Goal: Task Accomplishment & Management: Manage account settings

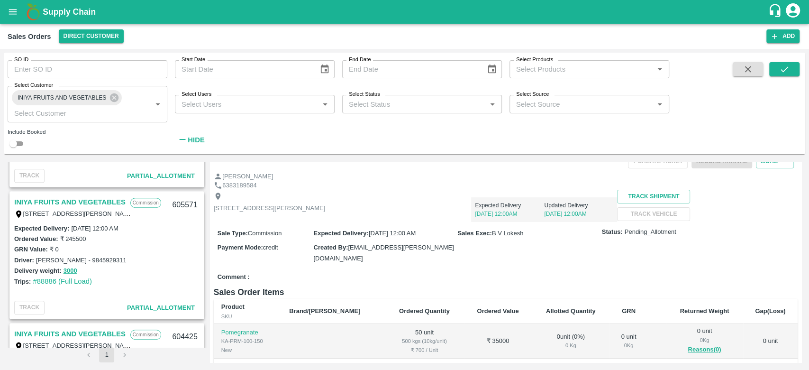
scroll to position [367, 0]
click at [80, 200] on link "INIYA FRUITS AND VEGETABLES" at bounding box center [69, 202] width 111 height 12
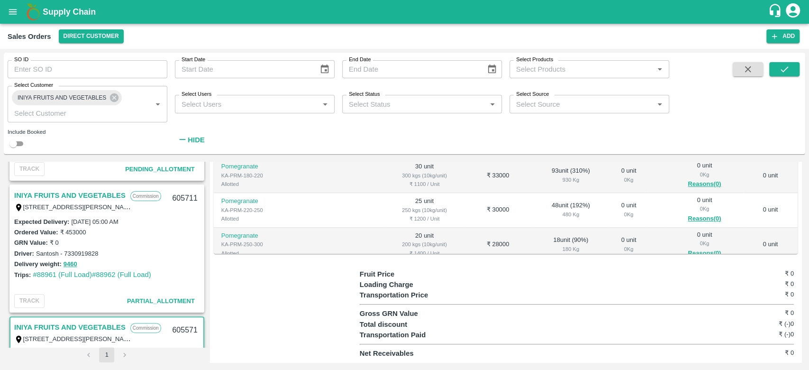
scroll to position [242, 0]
click at [62, 275] on link "#88961 (Full Load)" at bounding box center [62, 275] width 59 height 8
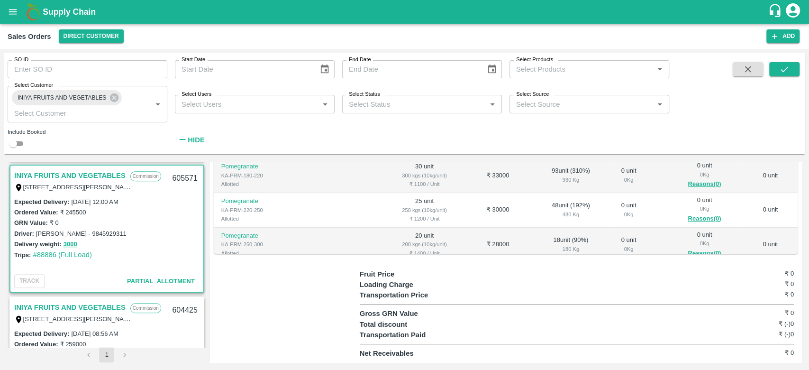
scroll to position [394, 0]
click at [68, 171] on link "INIYA FRUITS AND VEGETABLES" at bounding box center [69, 176] width 111 height 12
click at [78, 177] on link "INIYA FRUITS AND VEGETABLES" at bounding box center [69, 176] width 111 height 12
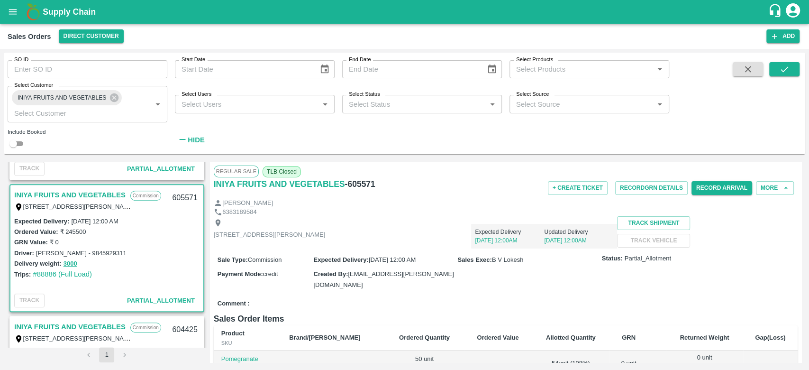
scroll to position [374, 0]
click at [697, 189] on button "Record Arrival" at bounding box center [721, 188] width 61 height 14
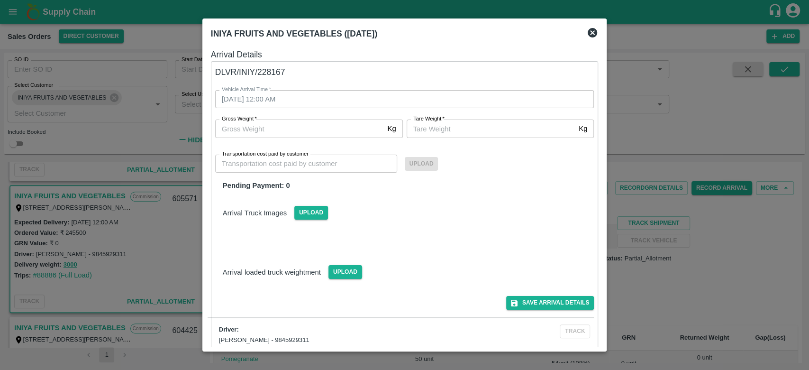
click at [593, 35] on icon at bounding box center [591, 32] width 9 height 9
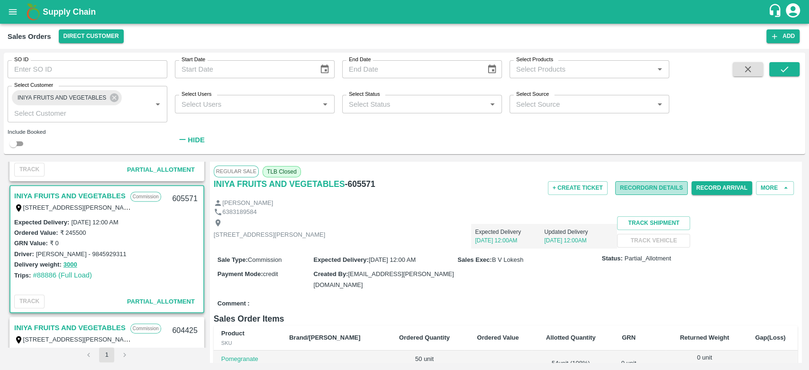
click at [638, 187] on button "Record GRN Details" at bounding box center [651, 188] width 72 height 14
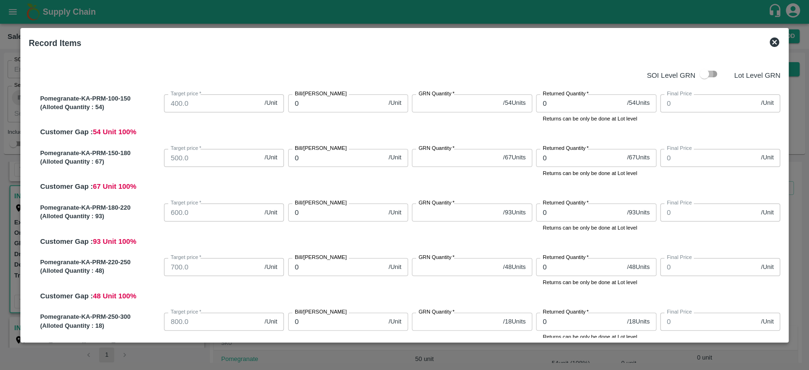
click at [710, 75] on input "checkbox" at bounding box center [704, 74] width 54 height 18
checkbox input "true"
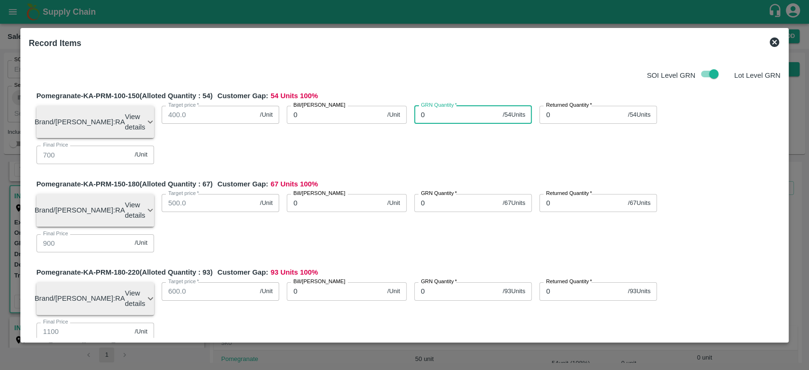
click at [450, 122] on input "0" at bounding box center [456, 115] width 85 height 18
type input "0"
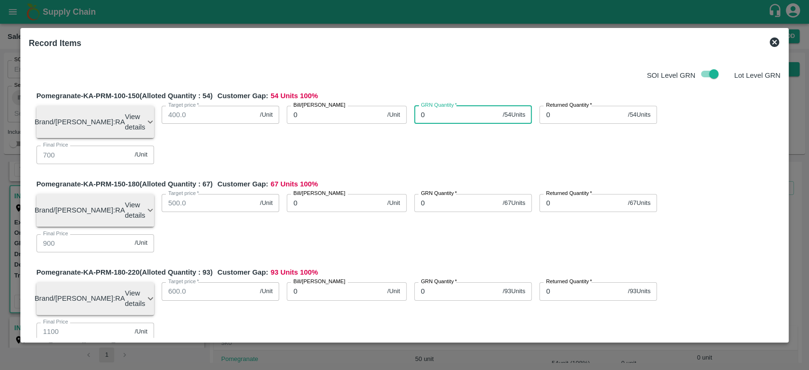
type input "0"
type input "54"
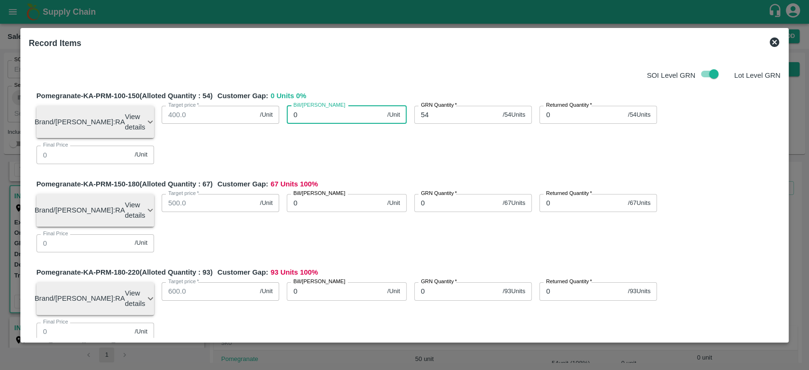
click at [315, 112] on input "0" at bounding box center [335, 115] width 97 height 18
type input "80"
type input "800"
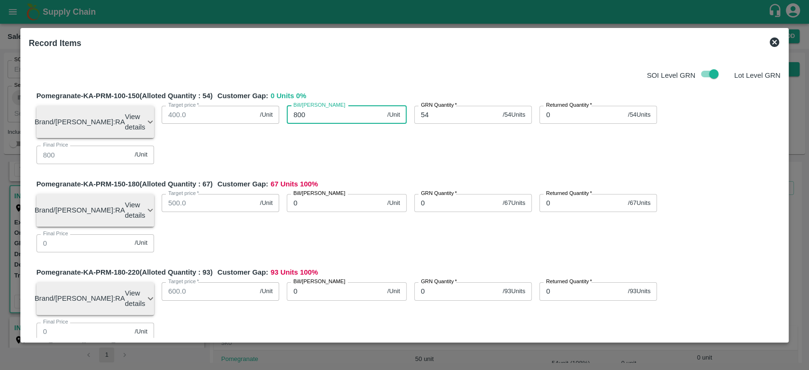
type input "800"
click at [345, 135] on div "Pomegranate-KA-PRM-100-150 (Alloted Quantity : 54 ) Customer Gap: 0 Units 0 % B…" at bounding box center [408, 130] width 744 height 81
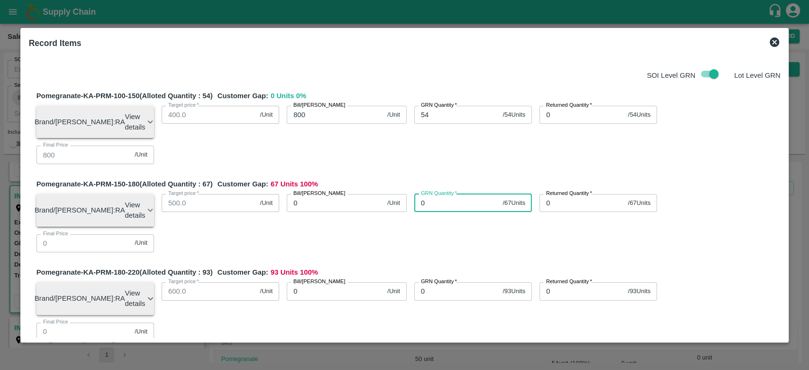
click at [444, 194] on input "0" at bounding box center [456, 203] width 85 height 18
type input "67"
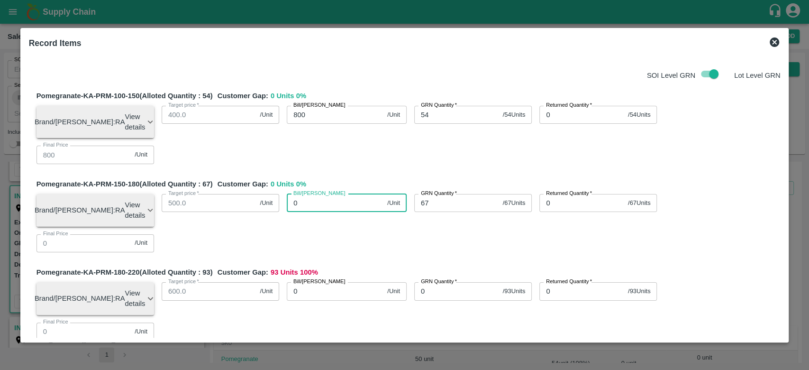
click at [307, 194] on input "0" at bounding box center [335, 203] width 97 height 18
type input "900"
click at [347, 188] on div "Pomegranate-KA-PRM-150-180 (Alloted Quantity : 67 ) Customer Gap: 0 Units 0 % B…" at bounding box center [408, 219] width 744 height 81
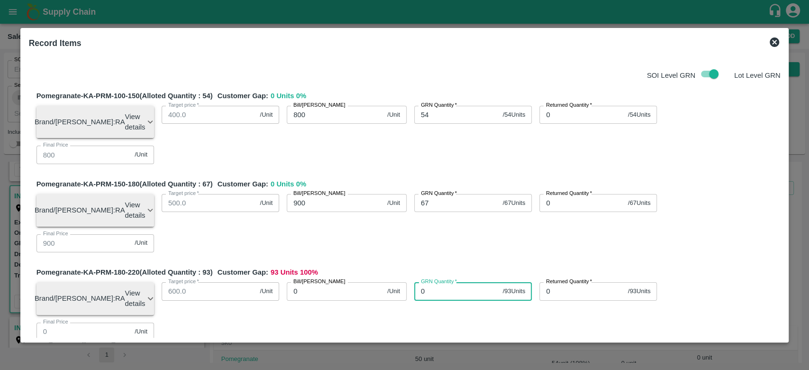
click at [453, 282] on input "0" at bounding box center [456, 291] width 85 height 18
type input "93"
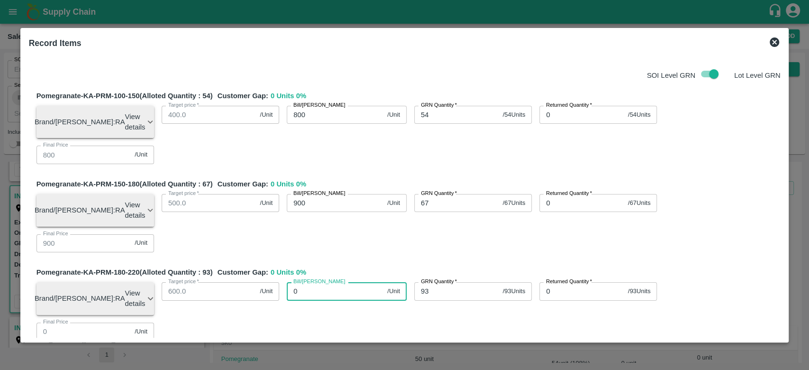
click at [333, 282] on input "0" at bounding box center [335, 291] width 97 height 18
type input "100"
type input "1000"
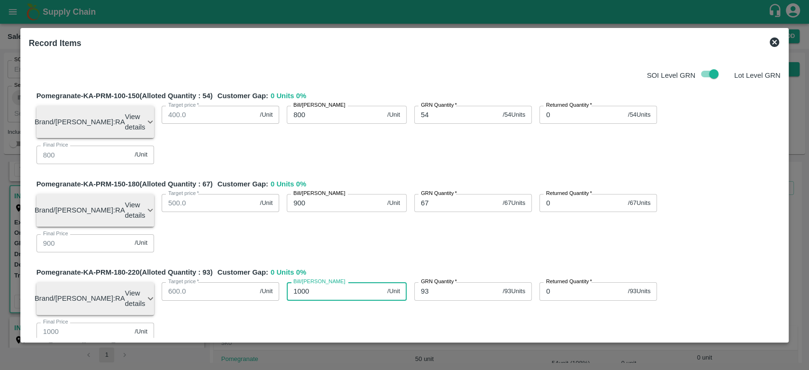
type input "1000"
click at [353, 267] on div "Pomegranate-KA-PRM-180-220 (Alloted Quantity : 93 ) Customer Gap: 0 Units 0 % B…" at bounding box center [408, 307] width 744 height 81
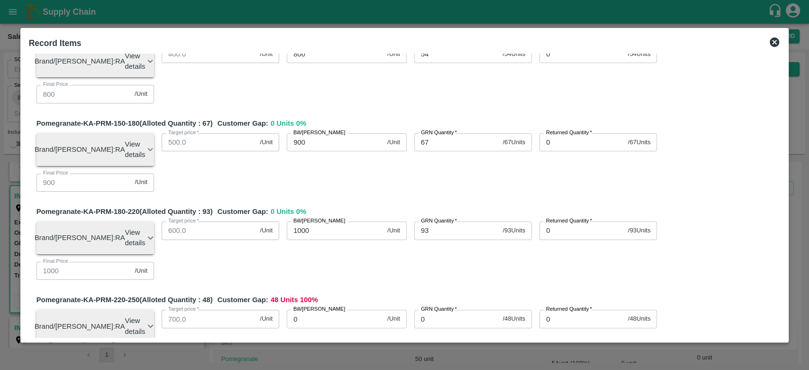
scroll to position [72, 0]
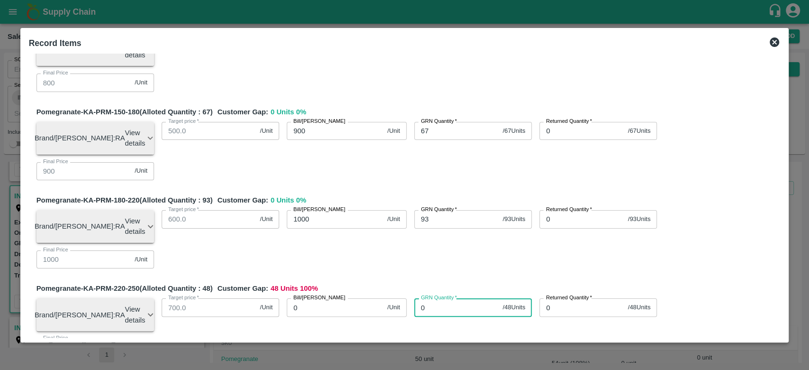
click at [444, 298] on input "0" at bounding box center [456, 307] width 85 height 18
type input "48"
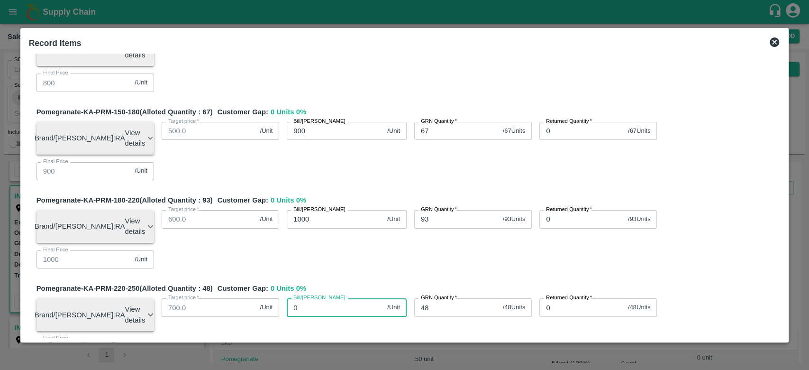
click at [302, 298] on input "0" at bounding box center [335, 307] width 97 height 18
type input "110"
type input "1100"
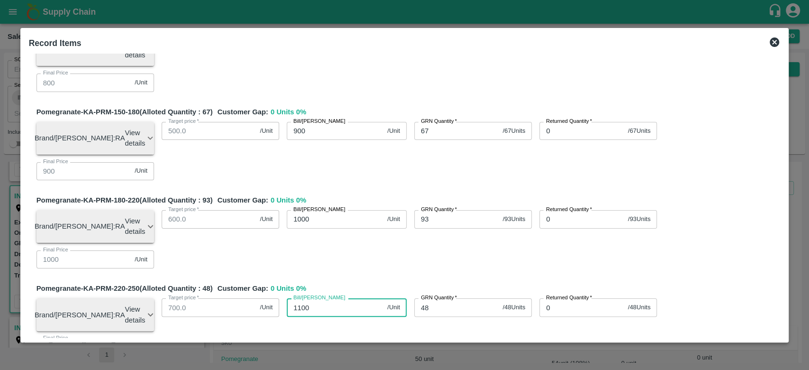
type input "11000"
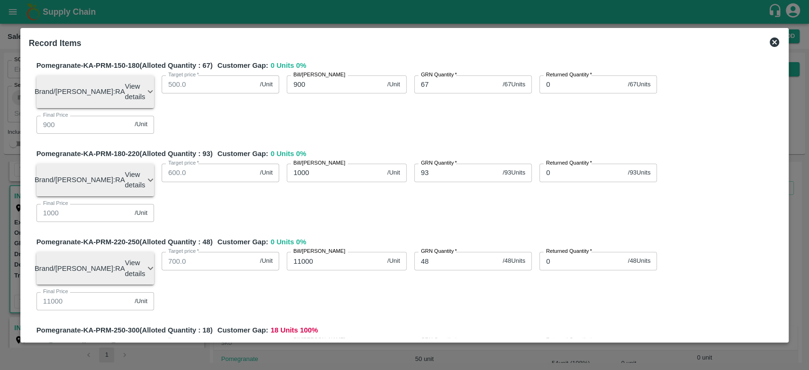
scroll to position [126, 0]
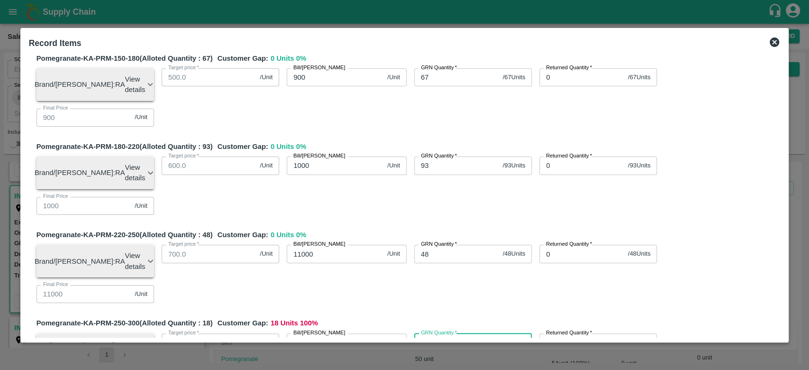
click at [436, 333] on input "0" at bounding box center [456, 342] width 85 height 18
type input "18"
click at [304, 333] on input "0" at bounding box center [335, 342] width 97 height 18
type input "12"
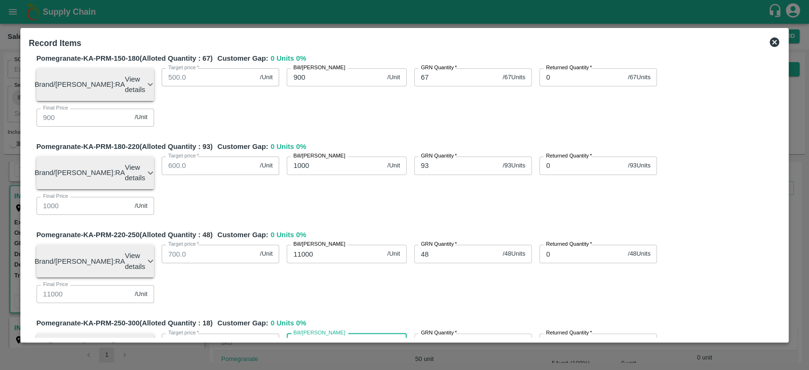
type input "120"
type input "1200"
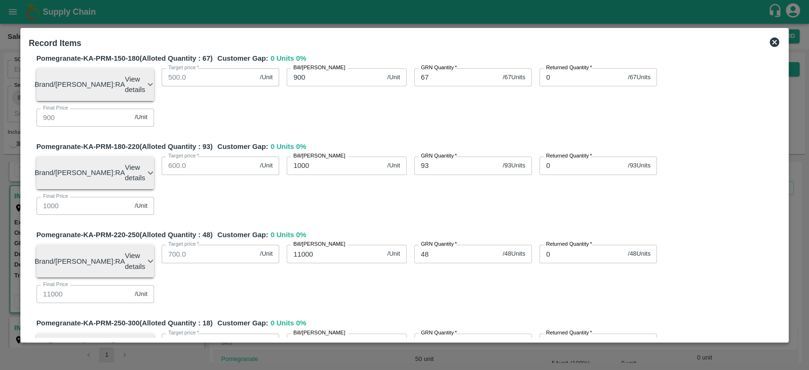
click at [361, 317] on div "Pomegranate-KA-PRM-250-300 (Alloted Quantity : 18 ) Customer Gap: 0 Units 0 % B…" at bounding box center [408, 357] width 744 height 81
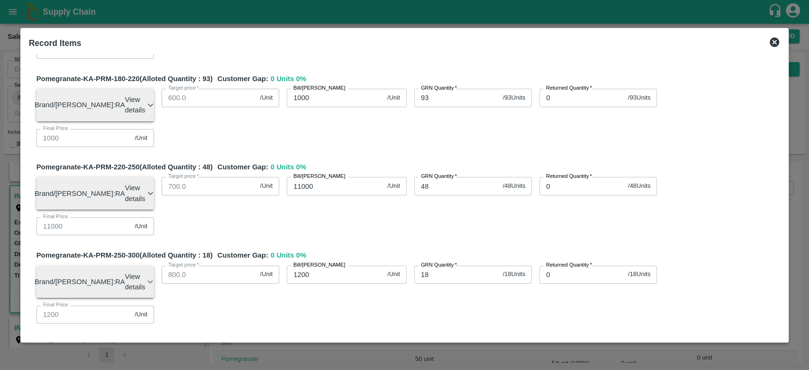
scroll to position [194, 0]
click at [439, 353] on input "0" at bounding box center [456, 362] width 85 height 18
type input "10"
click at [321, 353] on input "0" at bounding box center [335, 362] width 97 height 18
type input "12"
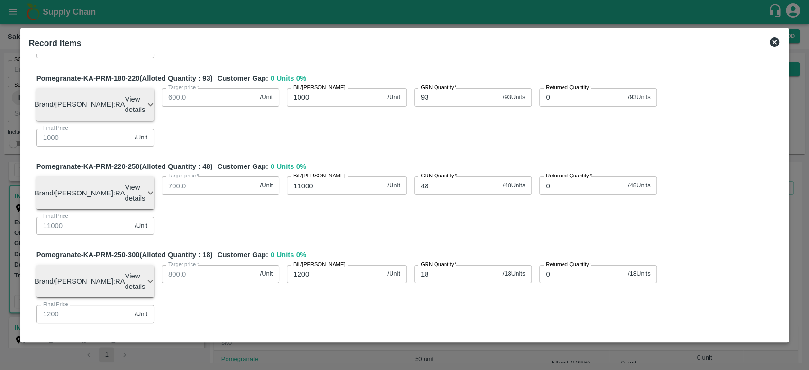
type input "12"
type input "120"
type input "1200"
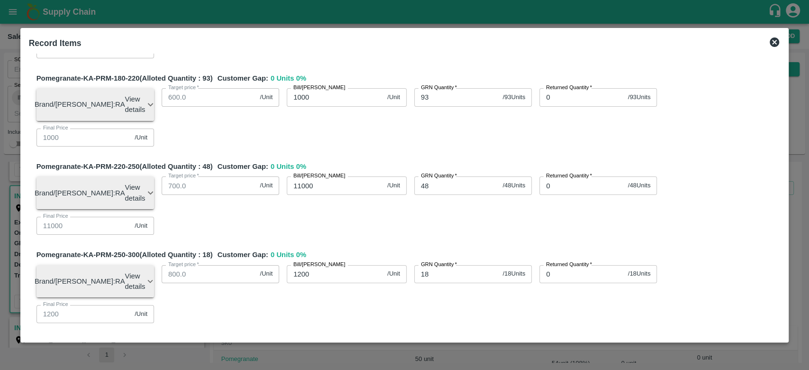
type input "1200"
click at [422, 211] on div "Pomegranate-KA-PRM-100-150 (Alloted Quantity : 54 ) Customer Gap: 0 Units 0 % B…" at bounding box center [404, 286] width 751 height 795
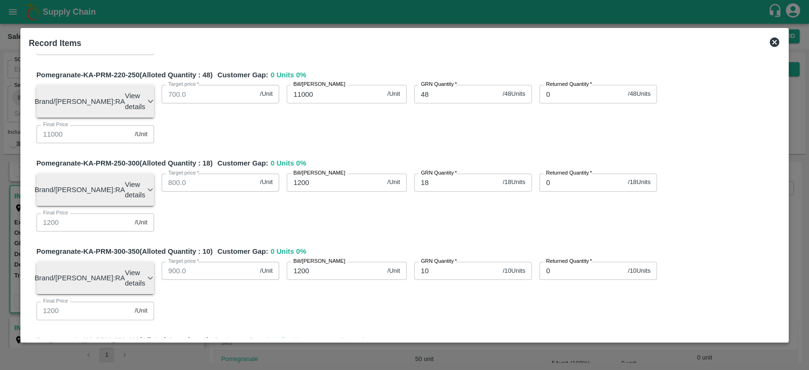
type input "10"
type input "650"
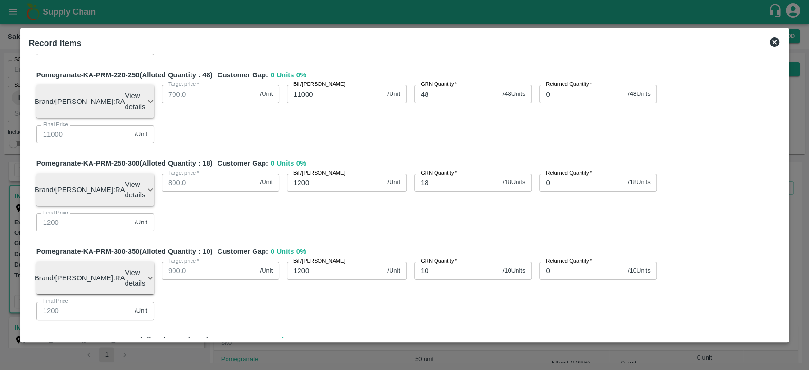
type input "650"
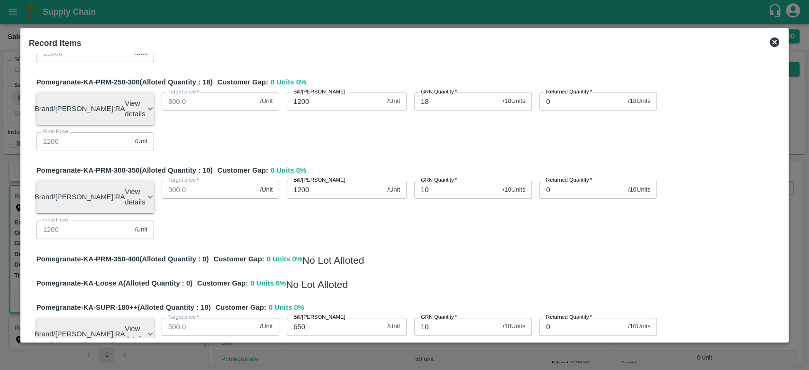
scroll to position [404, 0]
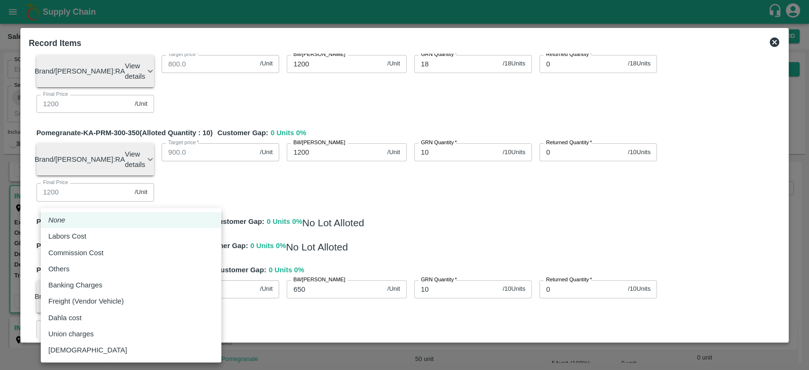
click at [154, 274] on body "Supply Chain Sales Orders Direct Customer Add SO ID SO ID Start Date Start Date…" at bounding box center [404, 185] width 809 height 370
click at [106, 271] on div "Others" at bounding box center [130, 268] width 165 height 10
type input "Others"
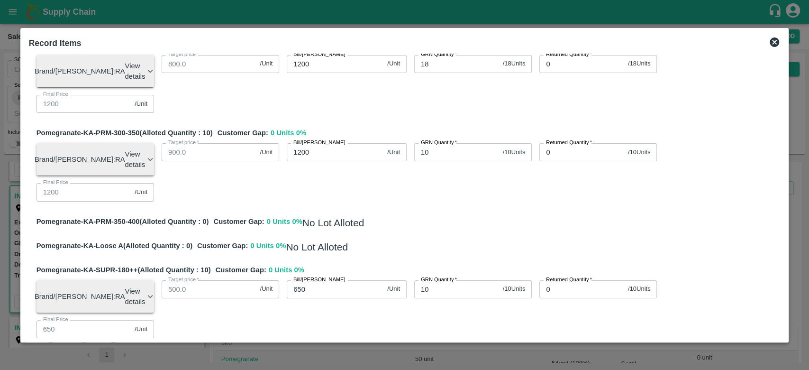
type input "799.98667"
type input "899.98667"
type input "999.98667"
type input "10999.98667"
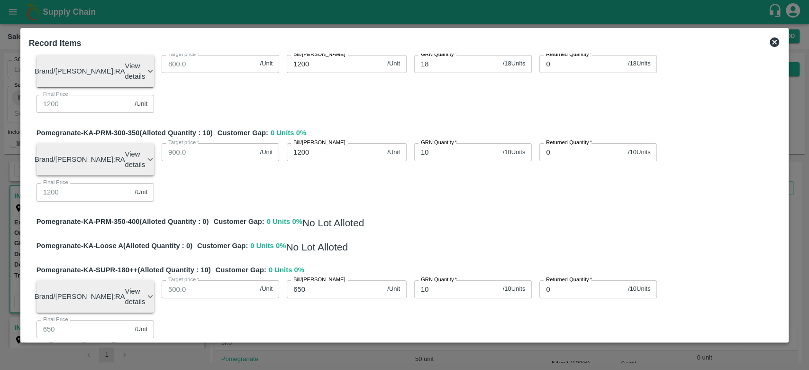
type input "1199.98667"
type input "649.98667"
type input "4"
type input "0.01333"
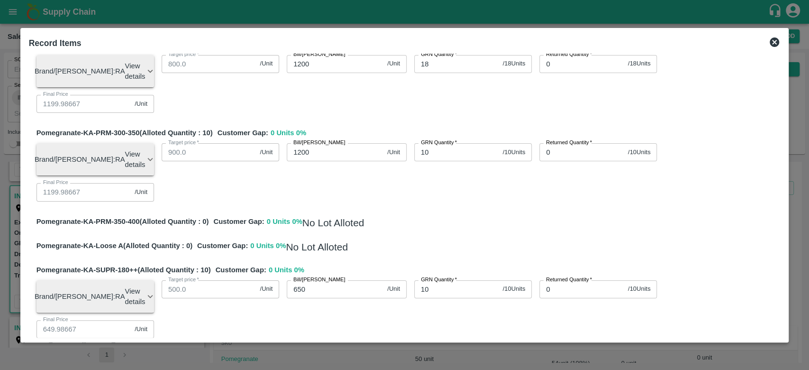
type input "48"
type input "799.84"
type input "899.84"
type input "999.84"
type input "10999.84"
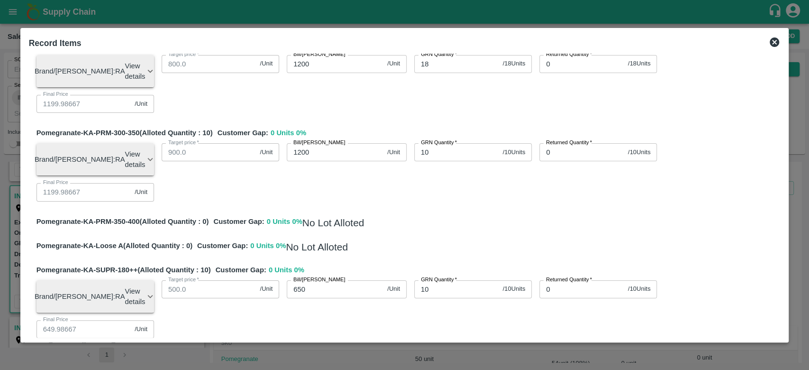
type input "1199.84"
type input "649.84"
type input "0.16"
type input "480"
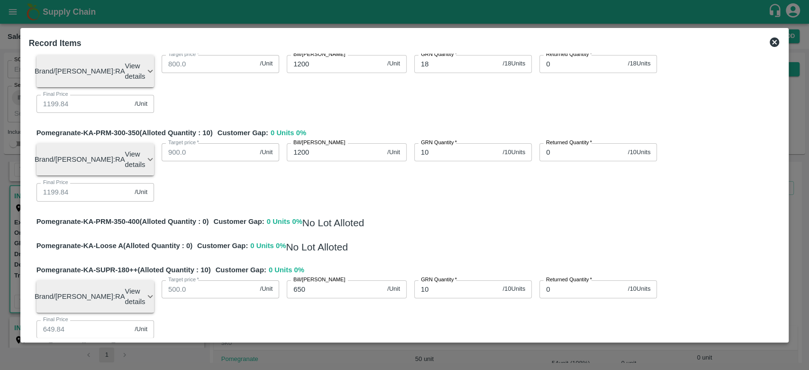
type input "798.4"
type input "898.4"
type input "998.4"
type input "10998.4"
type input "1198.4"
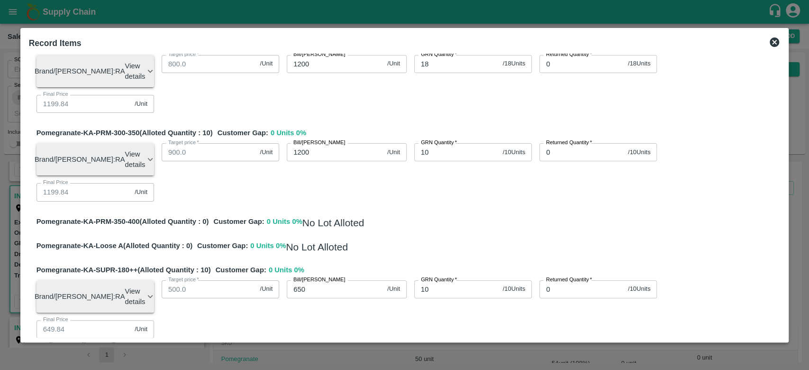
type input "1198.4"
type input "648.4"
type input "1.6"
type input "4800"
type input "784"
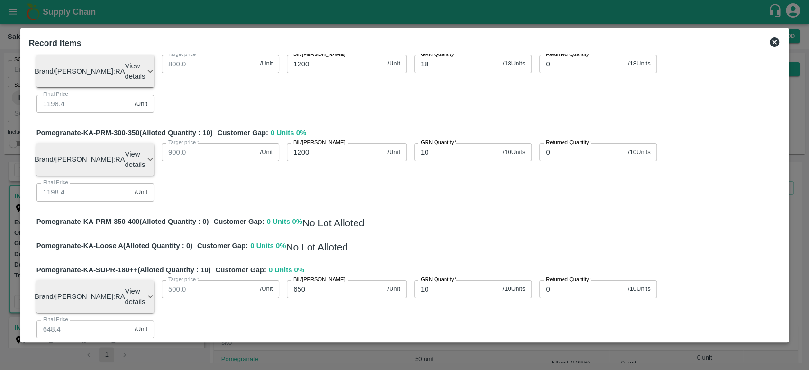
type input "884"
type input "984"
type input "10984"
type input "1184"
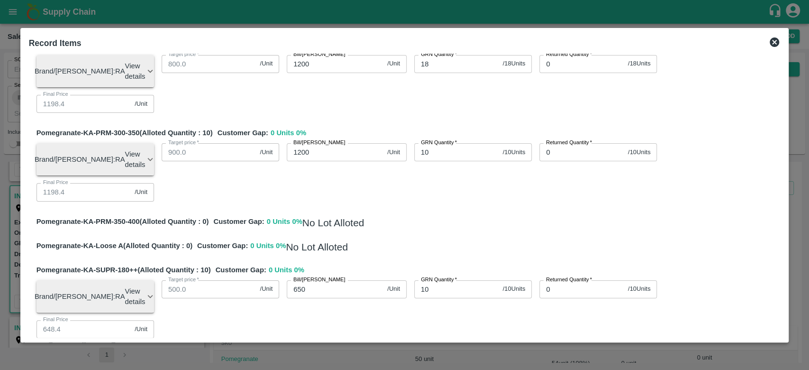
type input "634"
type input "16"
type input "4800"
click at [456, 231] on div "Pomegranate-KA-PRM-100-150 (Alloted Quantity : 54 ) Customer Gap: 0 Units 0 % B…" at bounding box center [404, 76] width 751 height 795
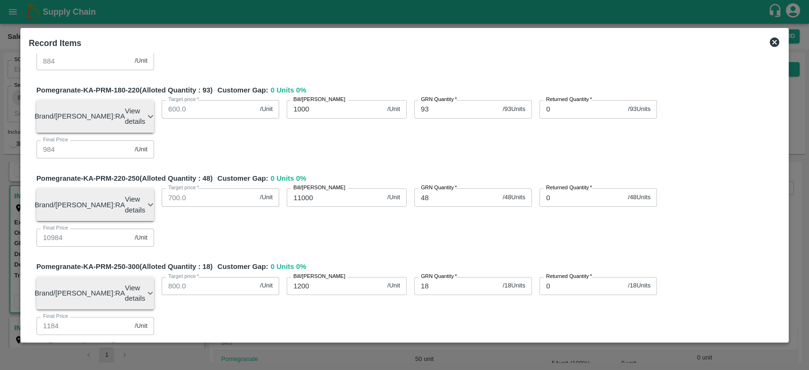
scroll to position [169, 0]
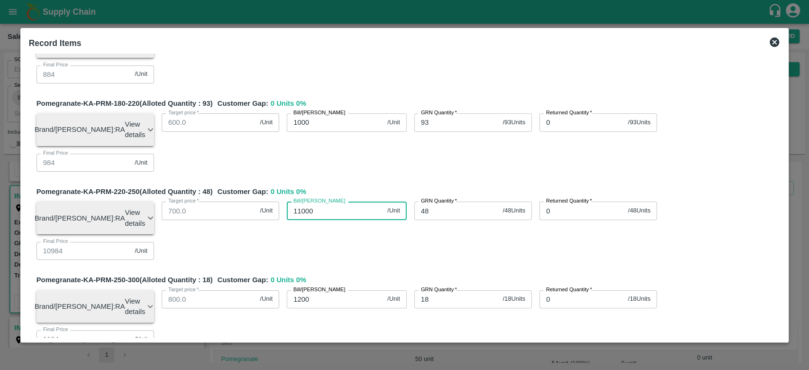
click at [318, 201] on input "11000" at bounding box center [335, 210] width 97 height 18
type input "1100"
type input "1084"
type input "1100"
click at [356, 186] on div "Pomegranate-KA-PRM-220-250 (Alloted Quantity : 48 ) Customer Gap: 0 Units 0 % B…" at bounding box center [408, 226] width 744 height 81
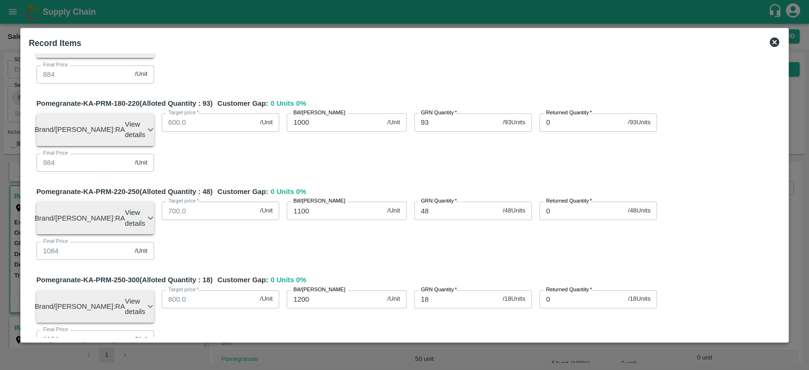
scroll to position [440, 0]
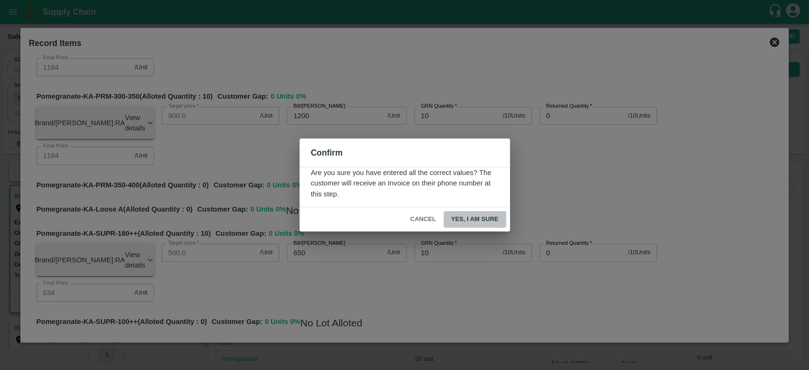
click at [462, 219] on button "Yes, I am sure" at bounding box center [474, 219] width 63 height 17
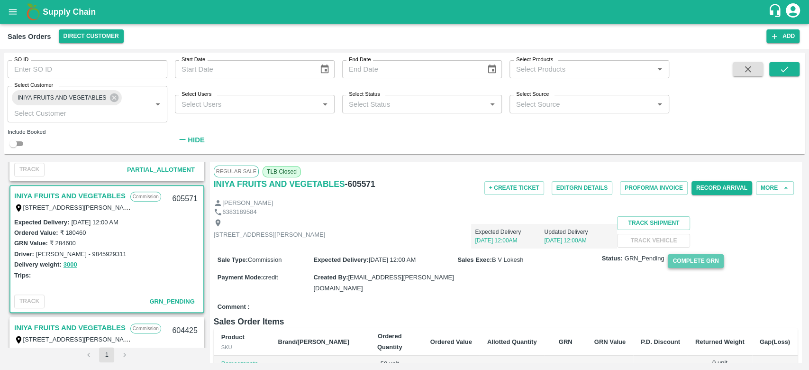
click at [683, 268] on button "Complete GRN" at bounding box center [695, 261] width 55 height 14
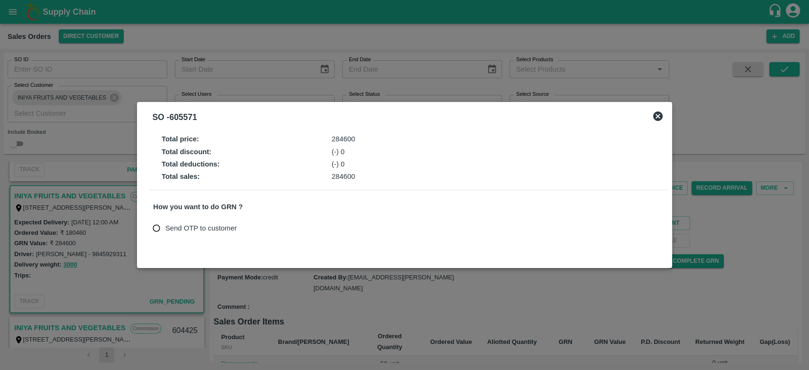
click at [167, 223] on span "Send OTP to customer" at bounding box center [201, 228] width 72 height 10
click at [165, 223] on input "Send OTP to customer" at bounding box center [157, 228] width 18 height 18
radio input "true"
click at [270, 225] on button "Send OTP" at bounding box center [263, 228] width 39 height 14
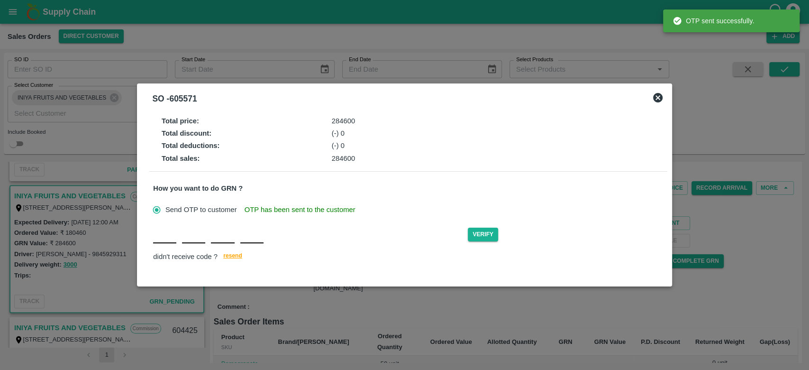
click at [164, 241] on input "text" at bounding box center [164, 234] width 23 height 17
type input "O"
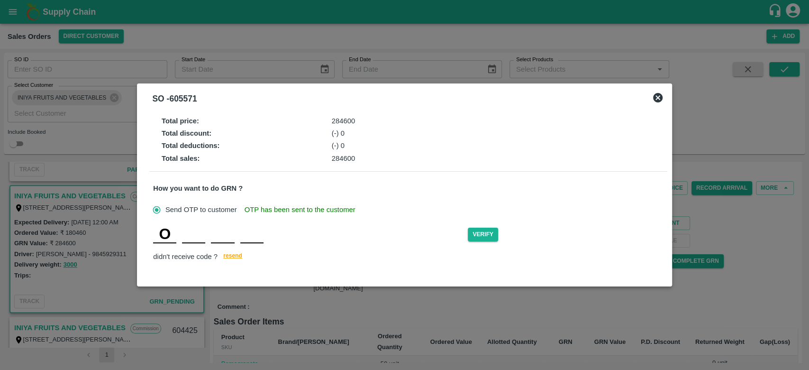
type input "K"
type input "G"
click at [486, 237] on button "Verify" at bounding box center [483, 234] width 30 height 14
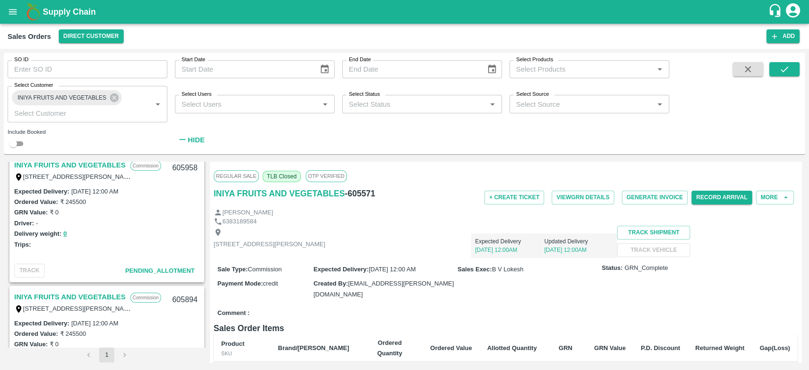
scroll to position [0, 0]
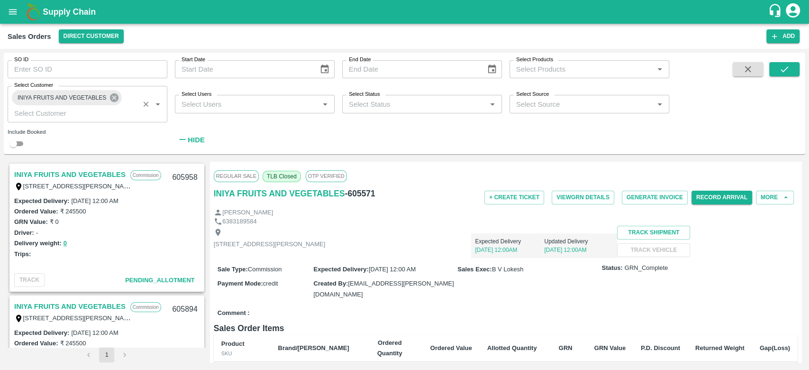
click at [114, 100] on icon at bounding box center [114, 97] width 9 height 9
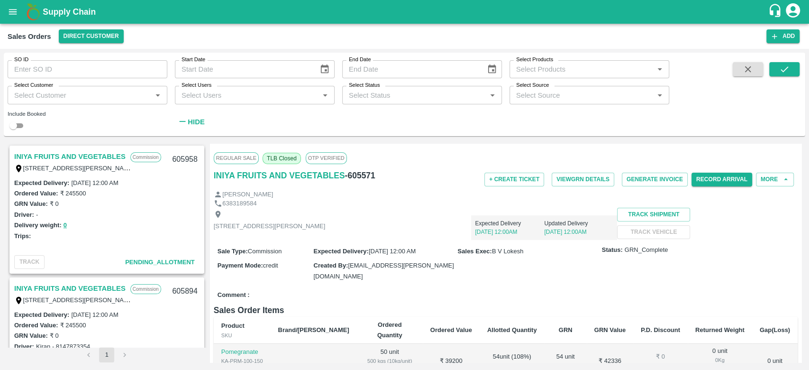
click at [114, 100] on input "Select Customer" at bounding box center [79, 95] width 138 height 12
type input "Green"
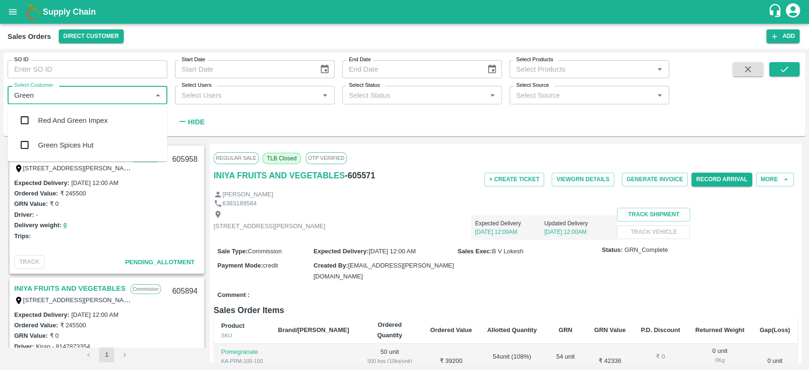
click at [71, 142] on div "Green Spices Hut" at bounding box center [65, 145] width 55 height 10
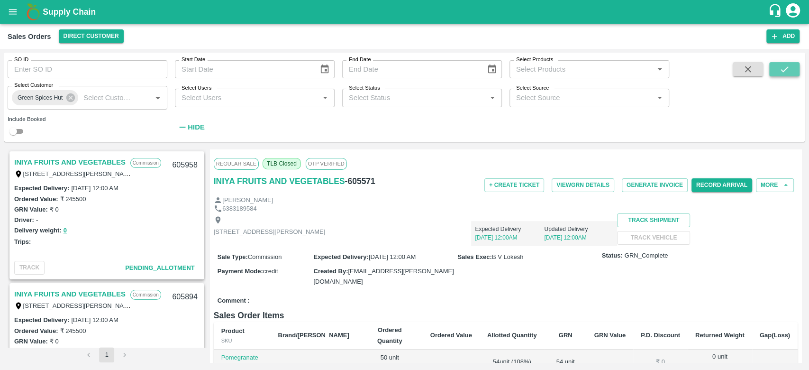
click at [787, 66] on icon "submit" at bounding box center [784, 69] width 10 height 10
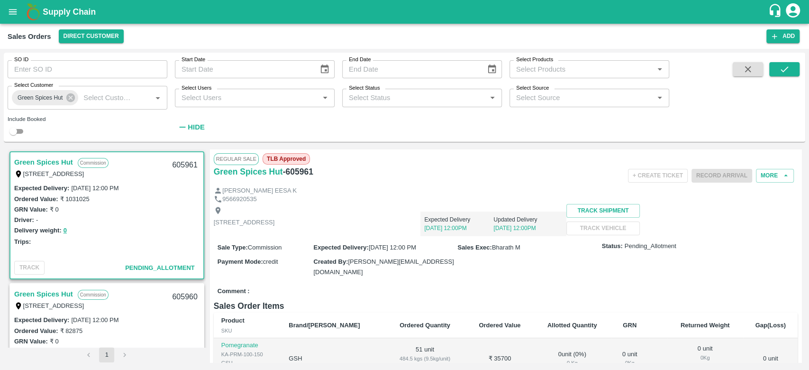
click at [46, 161] on link "Green Spices Hut" at bounding box center [43, 162] width 59 height 12
click at [763, 178] on button "More" at bounding box center [775, 176] width 38 height 14
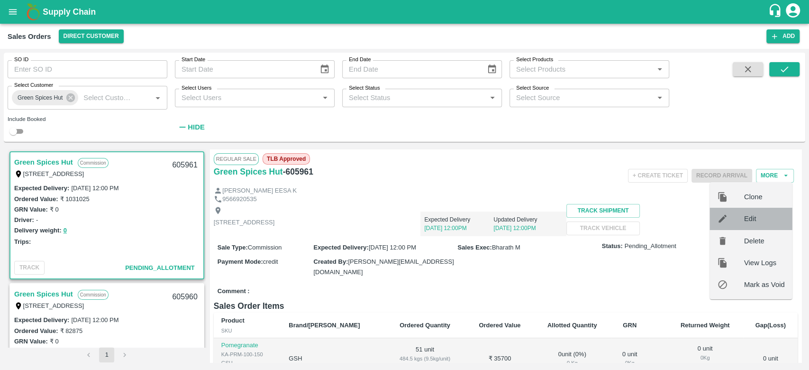
click at [745, 225] on div "Edit" at bounding box center [751, 218] width 82 height 22
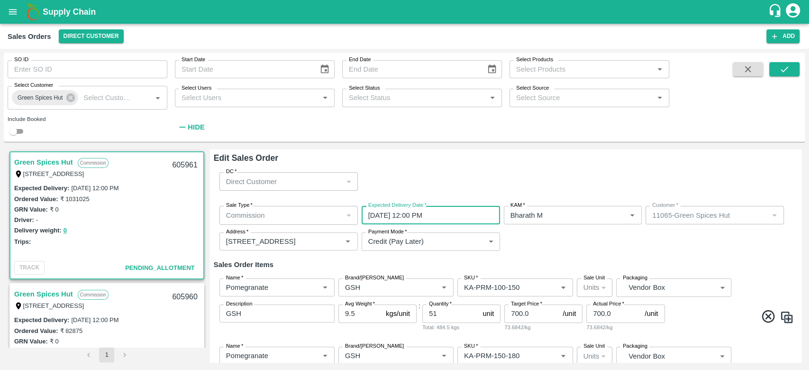
click at [440, 212] on input "[DATE] 12:00 PM" at bounding box center [427, 215] width 132 height 18
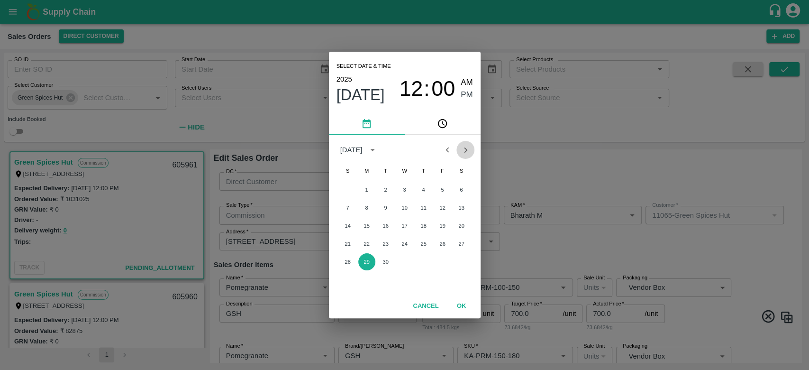
click at [462, 149] on icon "Next month" at bounding box center [465, 149] width 10 height 10
click at [402, 187] on button "1" at bounding box center [404, 189] width 17 height 17
type input "[DATE] 12:00 PM"
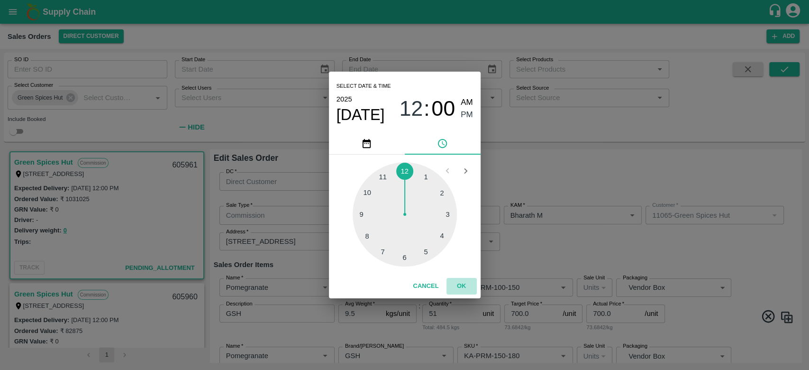
click at [461, 288] on button "OK" at bounding box center [461, 286] width 30 height 17
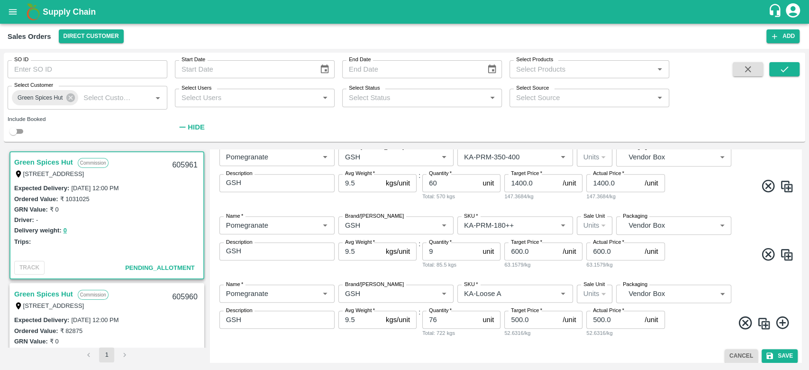
scroll to position [546, 0]
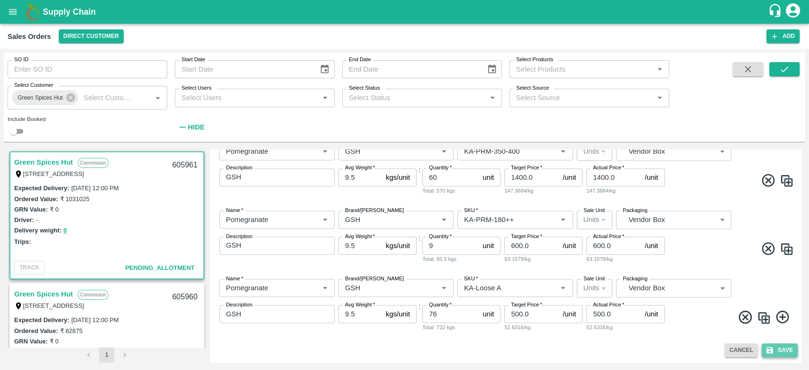
click at [775, 351] on button "Save" at bounding box center [779, 350] width 36 height 14
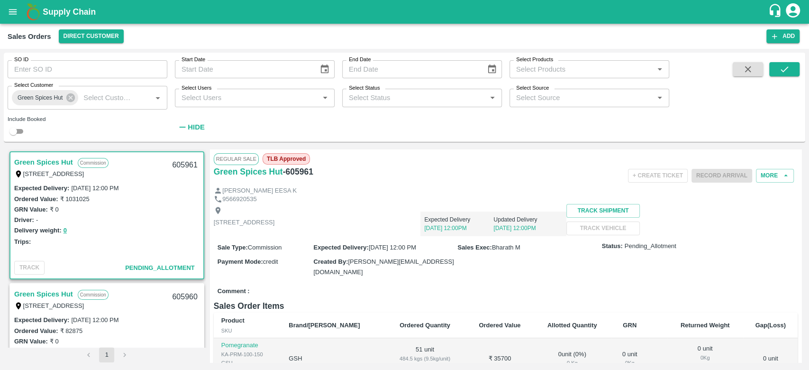
scroll to position [36, 0]
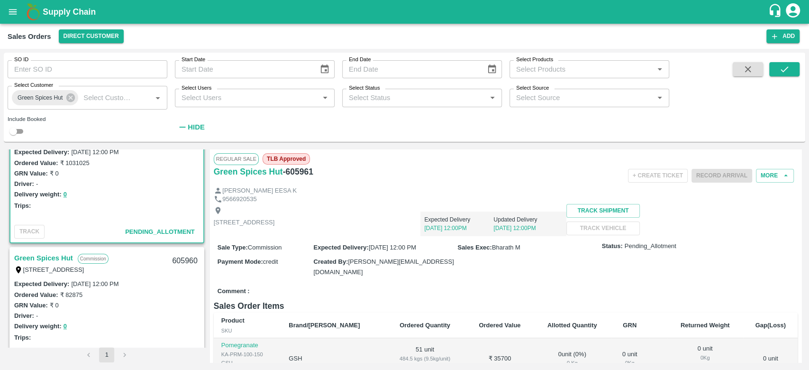
click at [45, 256] on link "Green Spices Hut" at bounding box center [43, 258] width 59 height 12
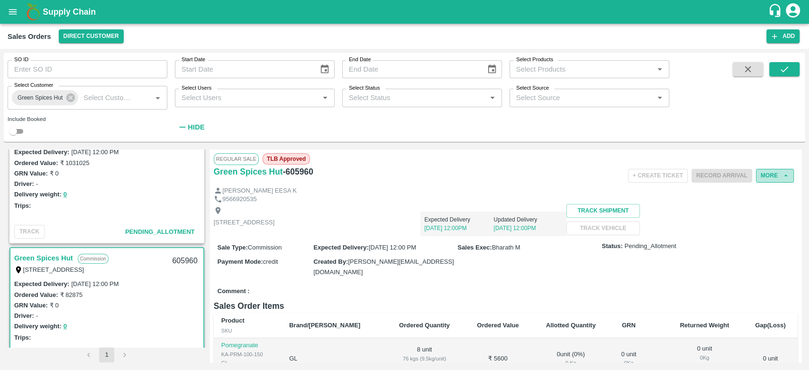
click at [779, 170] on button "More" at bounding box center [775, 176] width 38 height 14
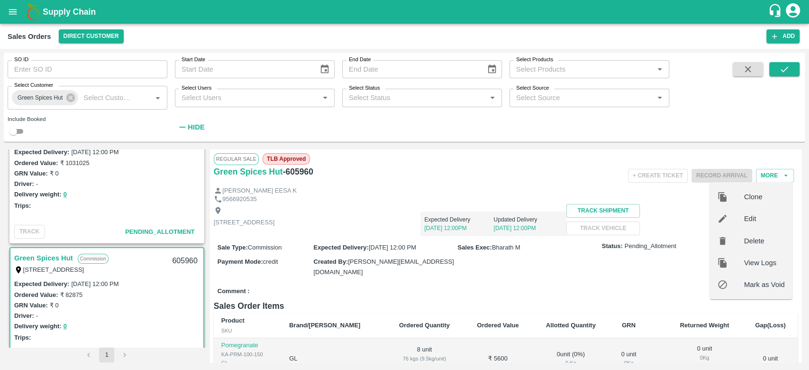
click at [736, 218] on div at bounding box center [730, 218] width 27 height 10
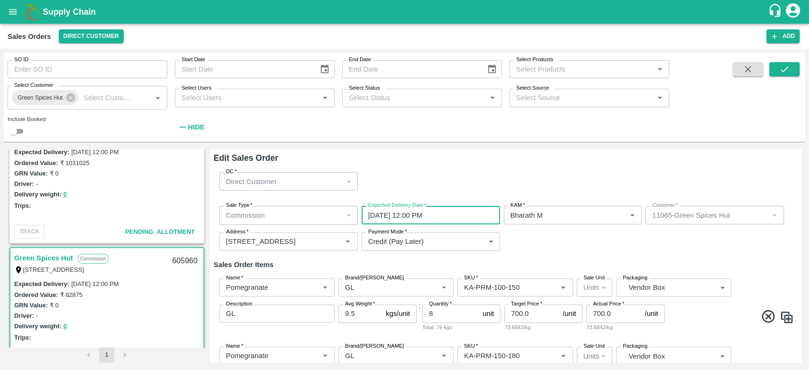
click at [451, 211] on input "[DATE] 12:00 PM" at bounding box center [427, 215] width 132 height 18
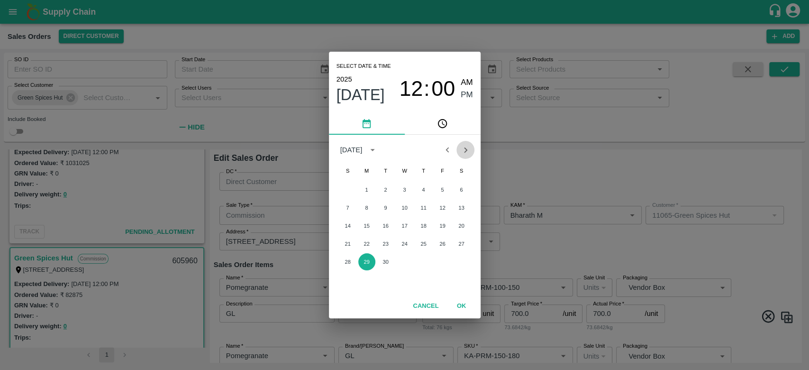
click at [461, 151] on icon "Next month" at bounding box center [465, 149] width 10 height 10
click at [406, 190] on button "1" at bounding box center [404, 189] width 17 height 17
type input "[DATE] 12:00 PM"
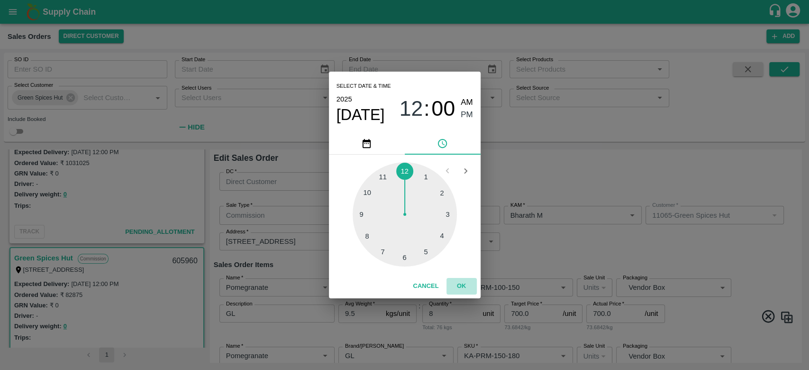
click at [461, 282] on button "OK" at bounding box center [461, 286] width 30 height 17
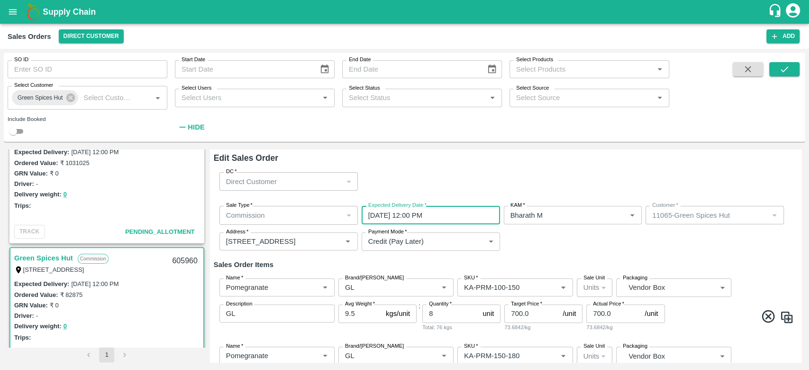
scroll to position [614, 0]
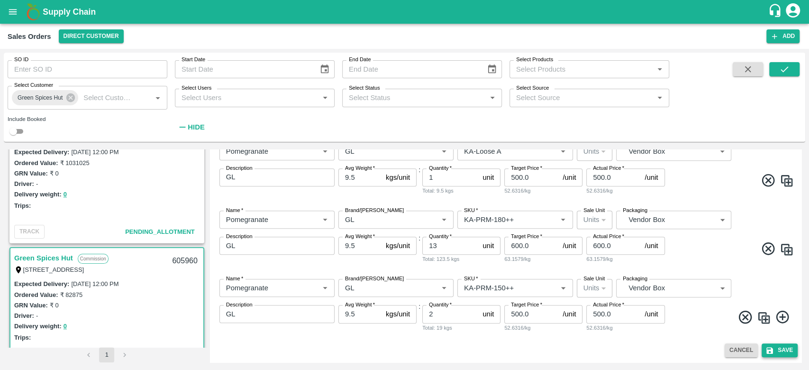
click at [774, 345] on button "Save" at bounding box center [779, 350] width 36 height 14
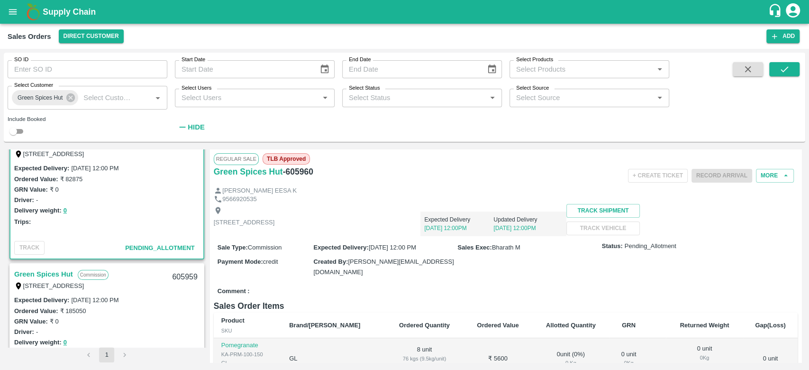
scroll to position [196, 0]
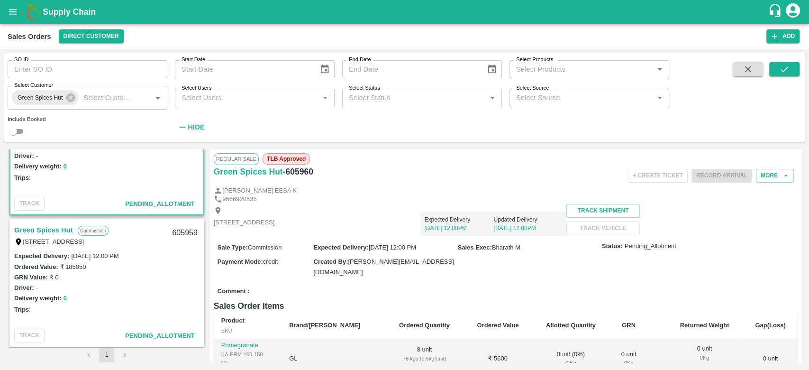
click at [37, 226] on link "Green Spices Hut" at bounding box center [43, 230] width 59 height 12
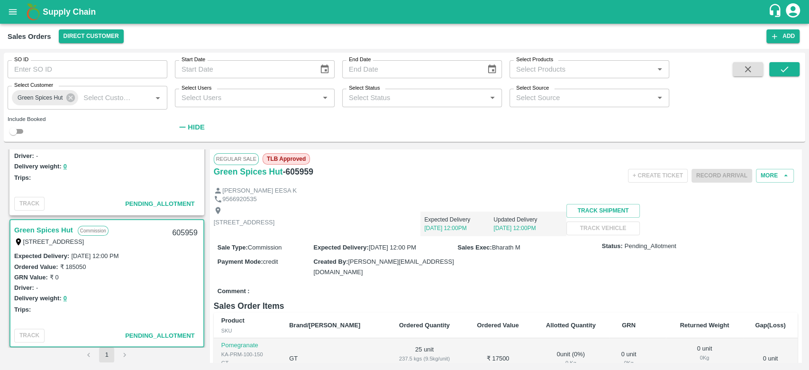
click at [781, 167] on div "+ Create Ticket Record Arrival More" at bounding box center [602, 175] width 389 height 21
click at [776, 171] on button "More" at bounding box center [775, 176] width 38 height 14
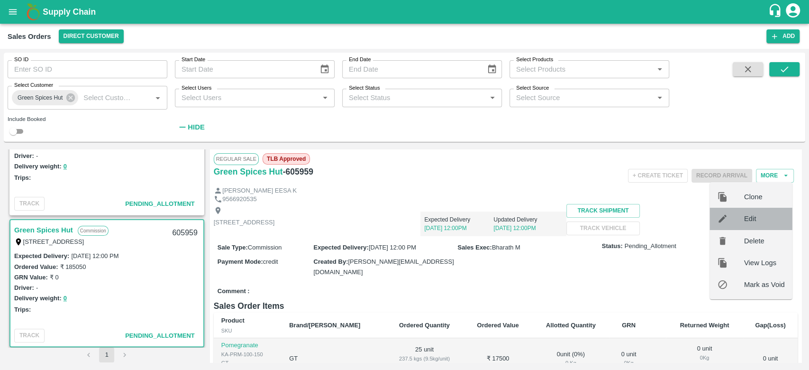
click at [747, 223] on span "Edit" at bounding box center [764, 218] width 41 height 10
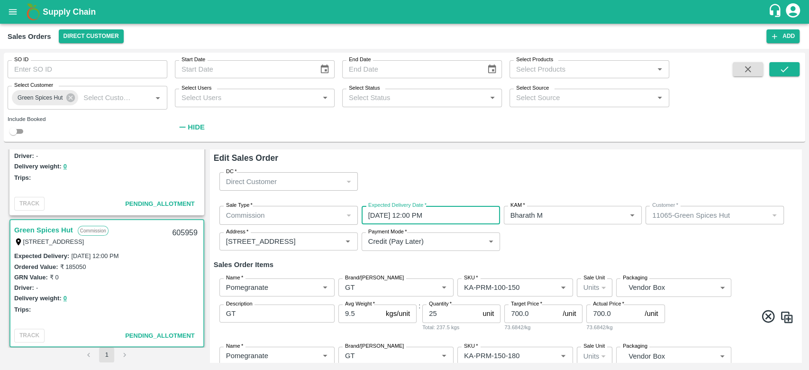
click at [465, 216] on input "[DATE] 12:00 PM" at bounding box center [427, 215] width 132 height 18
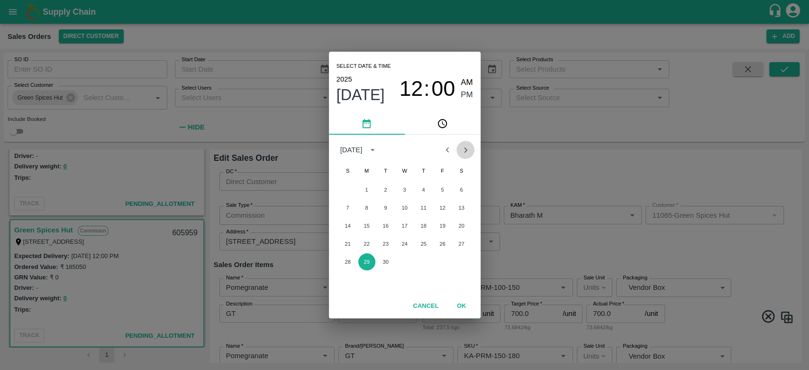
click at [462, 149] on icon "Next month" at bounding box center [465, 149] width 10 height 10
click at [406, 194] on button "1" at bounding box center [404, 189] width 17 height 17
type input "[DATE] 12:00 PM"
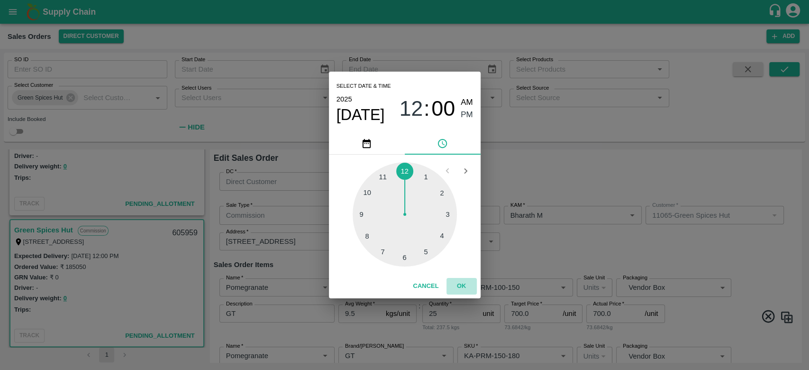
click at [466, 290] on button "OK" at bounding box center [461, 286] width 30 height 17
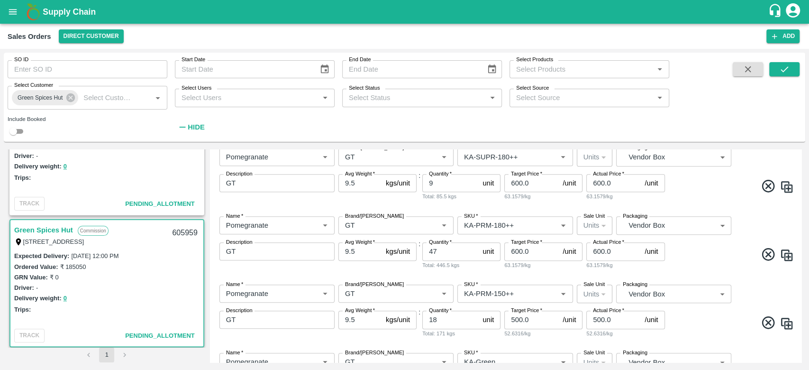
scroll to position [750, 0]
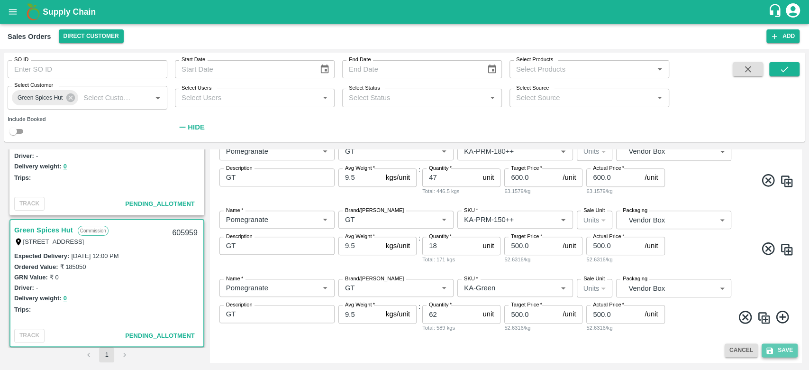
click at [779, 345] on button "Save" at bounding box center [779, 350] width 36 height 14
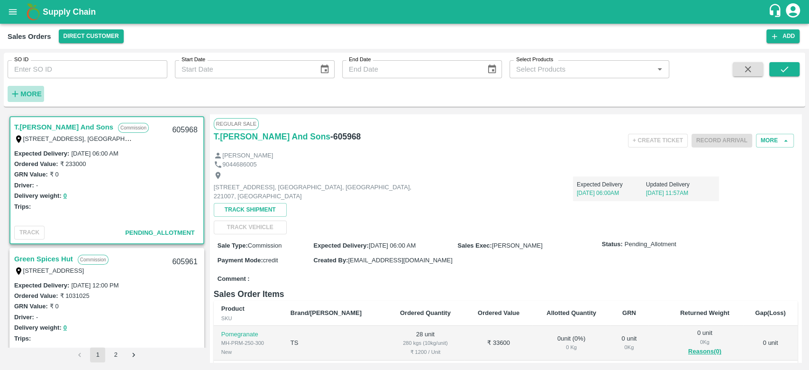
click at [29, 93] on strong "More" at bounding box center [30, 94] width 21 height 8
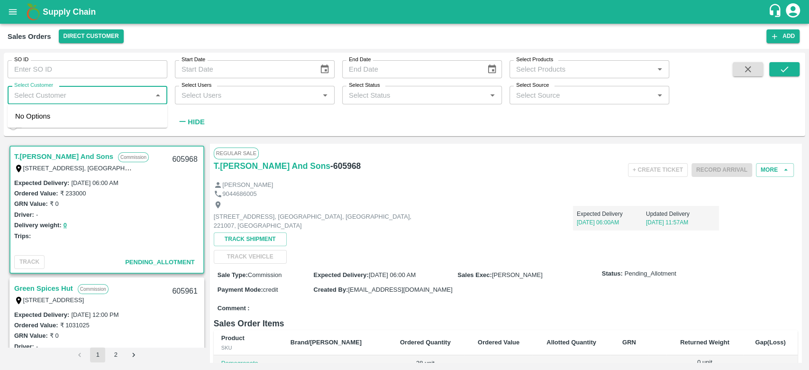
click at [29, 93] on input "Select Customer" at bounding box center [79, 95] width 138 height 12
type input "iniya"
click at [51, 112] on div "INIYA FRUITS AND VEGETABLES" at bounding box center [88, 120] width 160 height 25
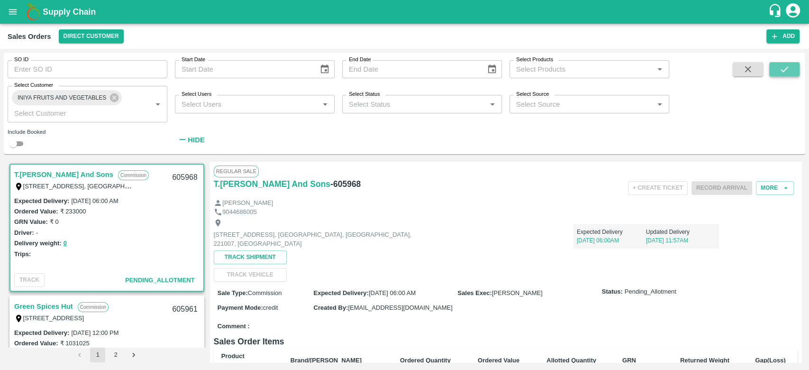
click at [791, 72] on button "submit" at bounding box center [784, 69] width 30 height 14
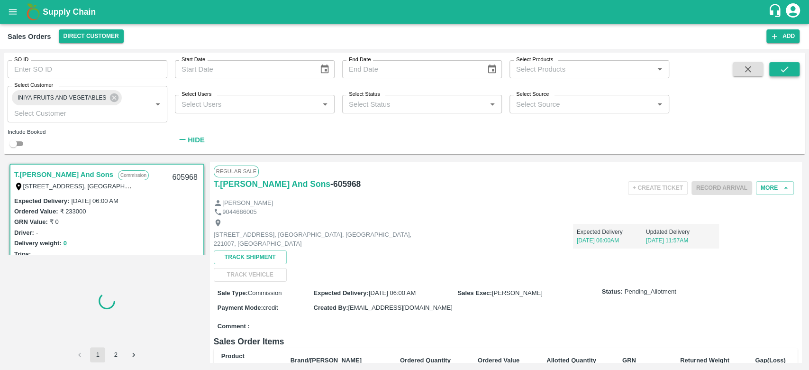
scroll to position [2, 0]
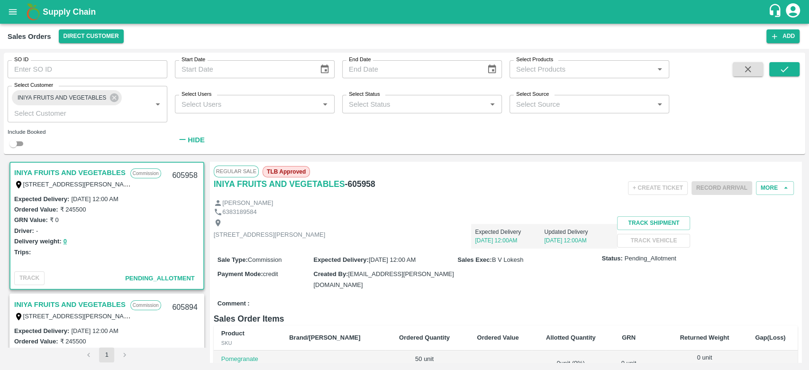
click at [79, 172] on link "INIYA FRUITS AND VEGETABLES" at bounding box center [69, 172] width 111 height 12
drag, startPoint x: 374, startPoint y: 184, endPoint x: 208, endPoint y: 191, distance: 165.5
click at [208, 191] on div "INIYA FRUITS AND VEGETABLES Commission TC/73, ANNA FRUITS MARKET KOYAMBEDU, Che…" at bounding box center [405, 262] width 794 height 200
copy div "INIYA FRUITS AND VEGETABLES - 605958"
